Goal: Navigation & Orientation: Find specific page/section

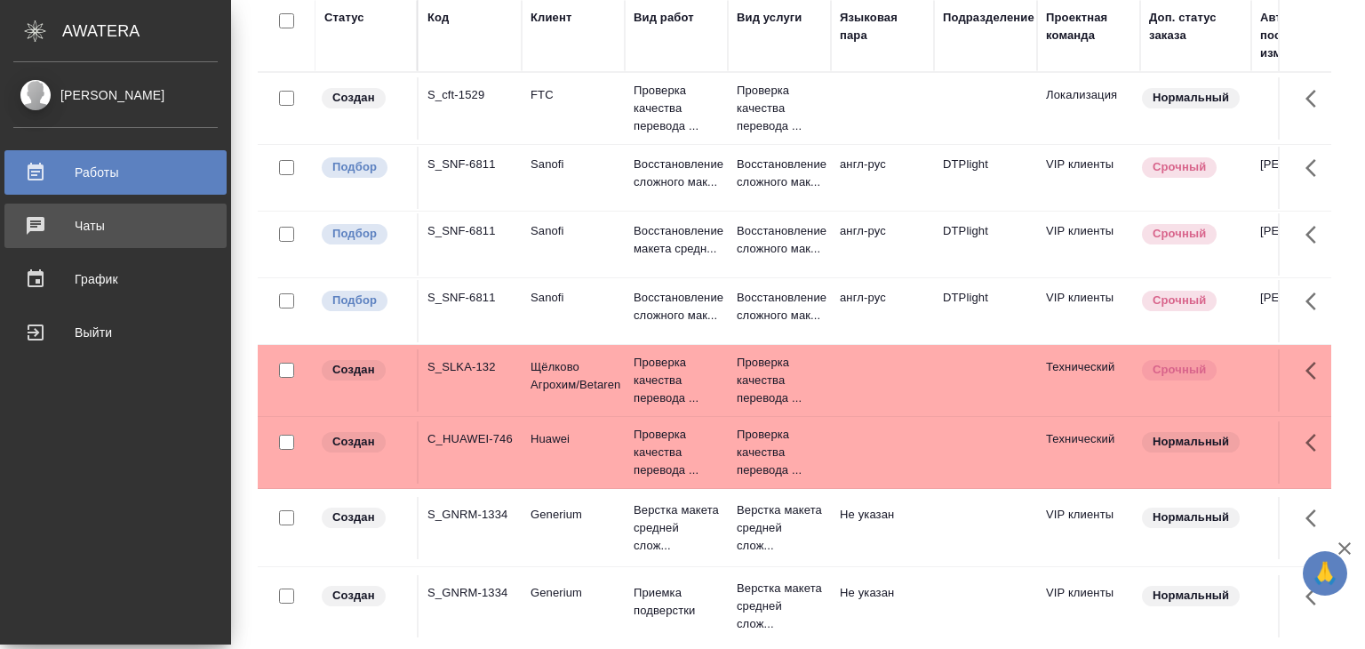
click at [23, 225] on div "Чаты" at bounding box center [115, 225] width 204 height 27
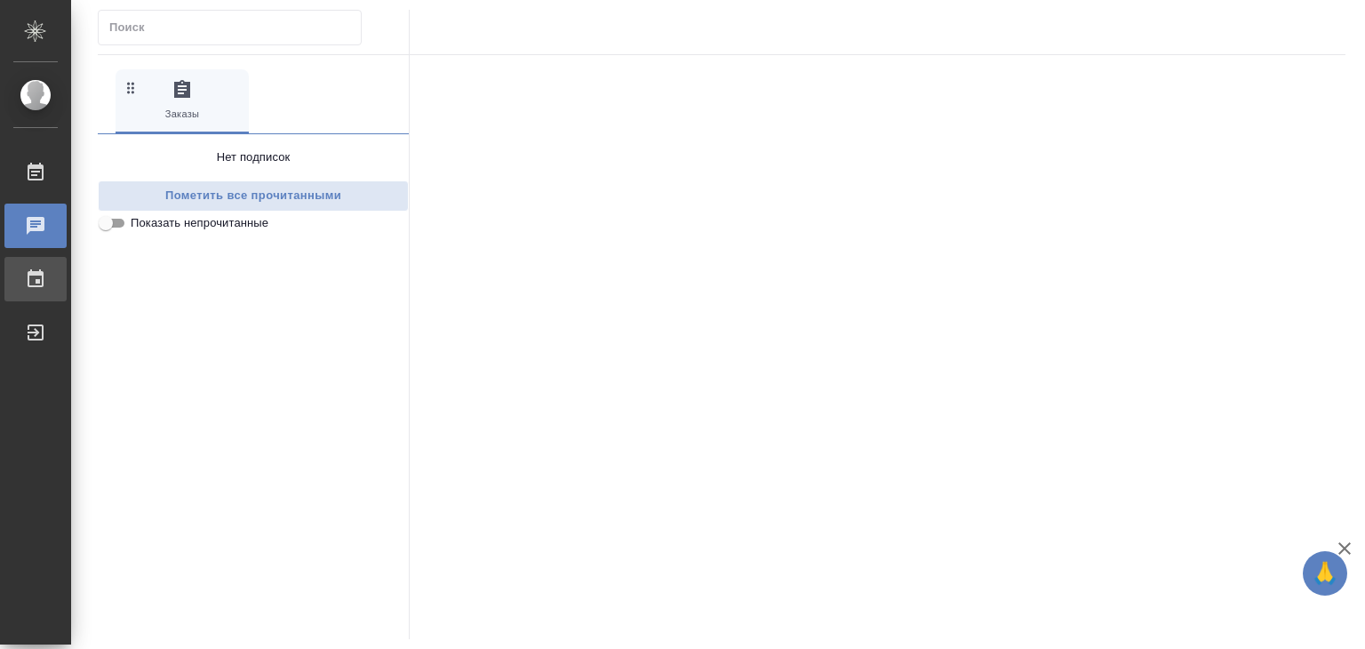
click at [41, 292] on link "График" at bounding box center [35, 279] width 62 height 44
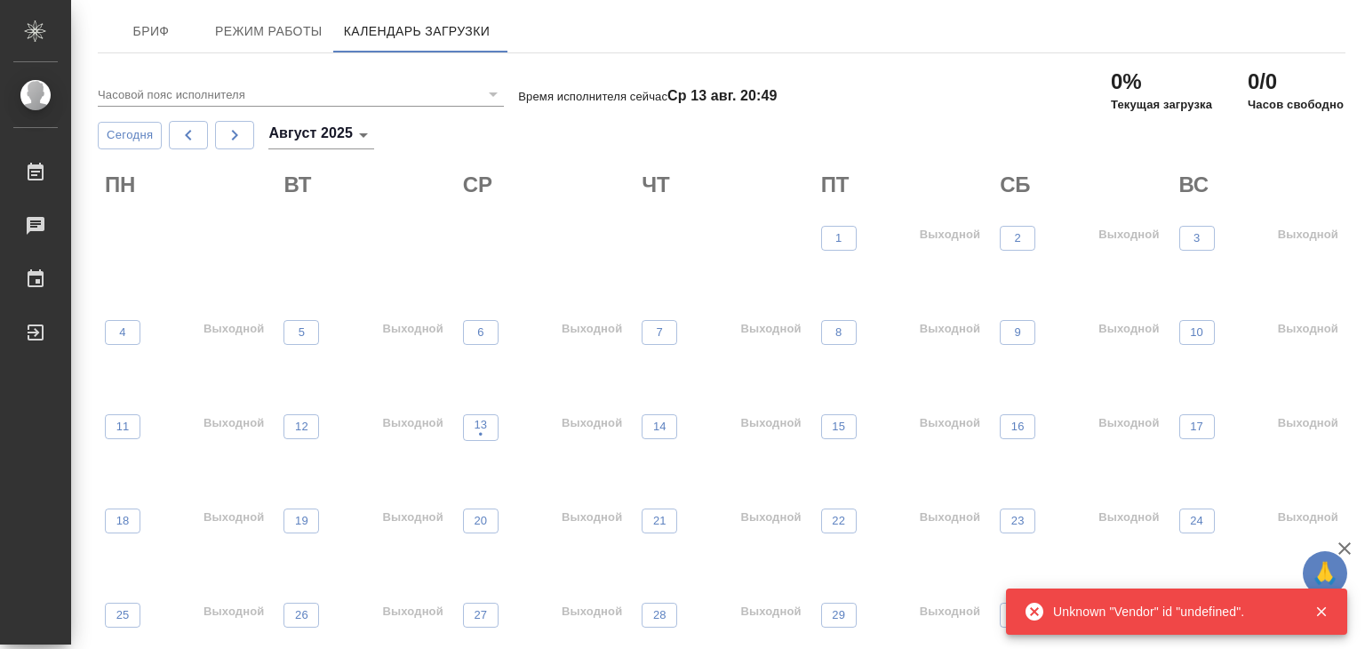
click at [970, 215] on div "ПН ВТ СР ЧТ ПТ СБ ВС 1 Выходной 2 Выходной 3 Выходной" at bounding box center [721, 235] width 1247 height 144
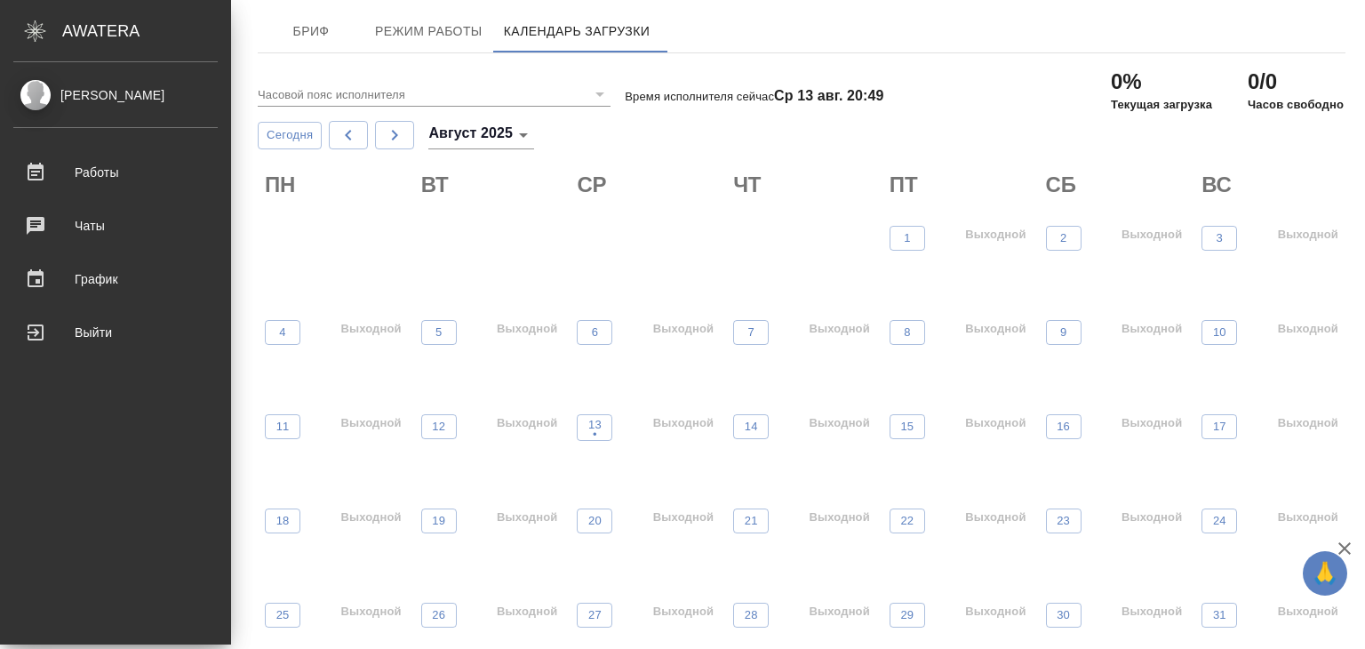
click at [149, 90] on div "[PERSON_NAME]" at bounding box center [115, 95] width 204 height 20
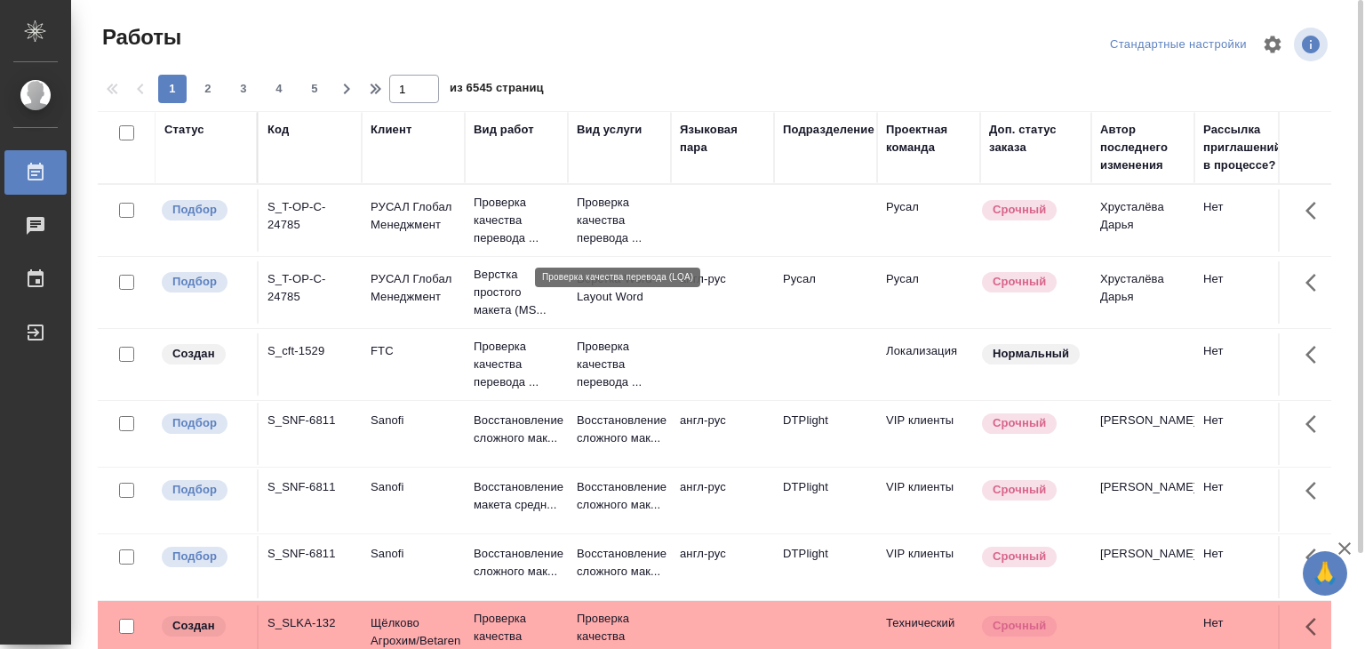
click at [618, 239] on p "Проверка качества перевода ..." at bounding box center [619, 220] width 85 height 53
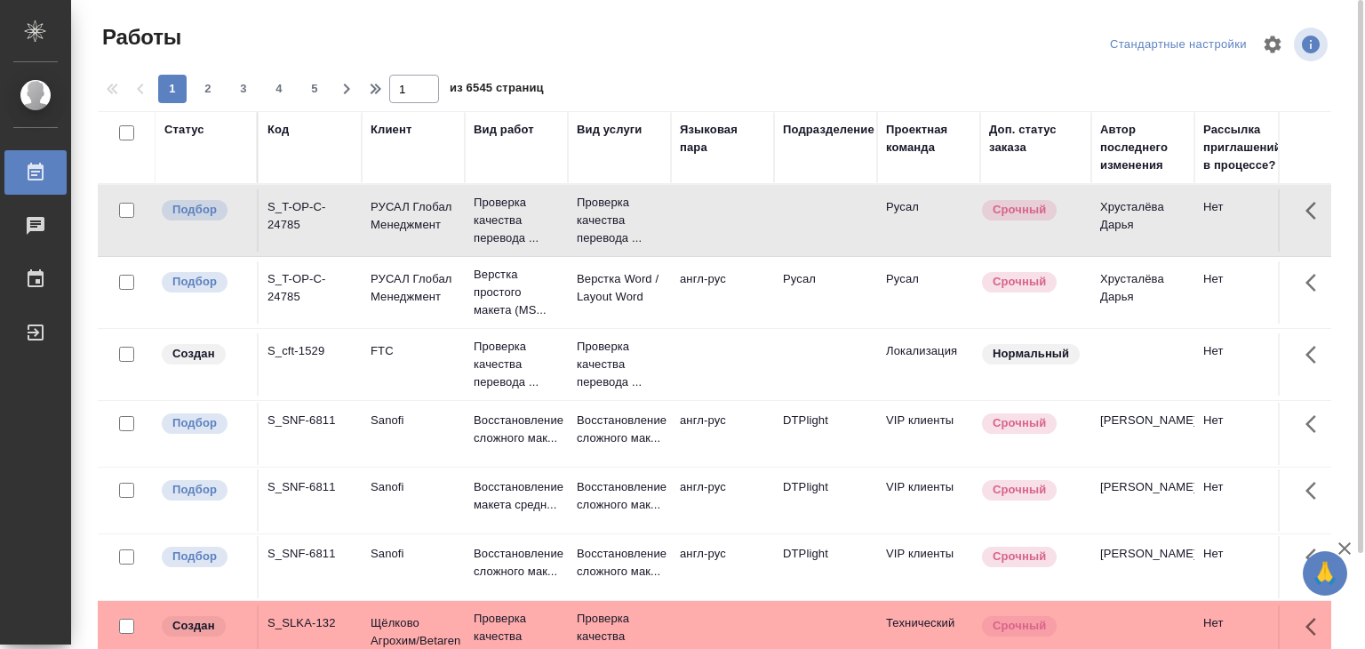
click at [666, 49] on div at bounding box center [722, 44] width 416 height 43
click at [800, 65] on div at bounding box center [722, 44] width 416 height 43
